Goal: Find specific page/section

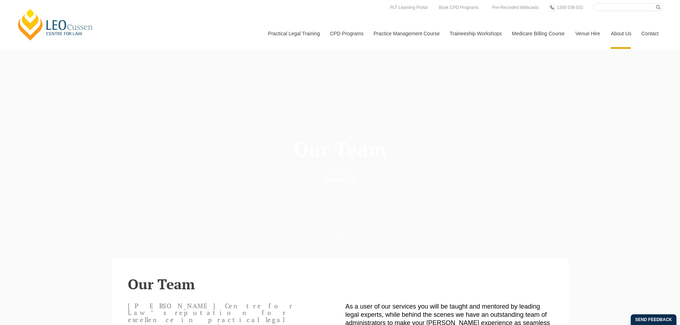
scroll to position [4034, 0]
